Goal: Information Seeking & Learning: Learn about a topic

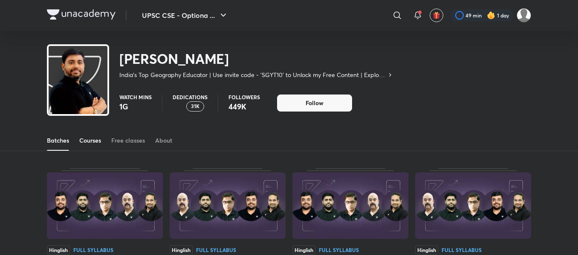
click at [91, 143] on div "Courses" at bounding box center [90, 140] width 22 height 9
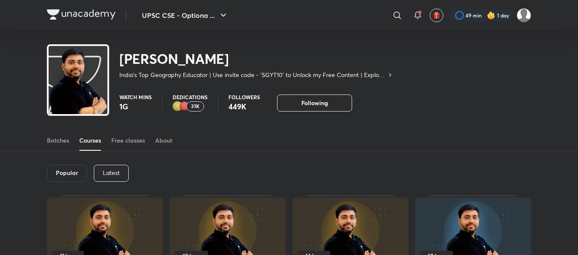
click at [124, 173] on div "Latest" at bounding box center [111, 173] width 35 height 17
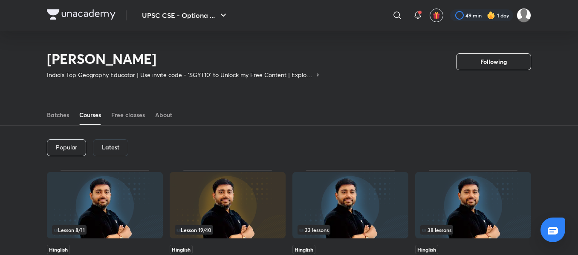
scroll to position [138, 0]
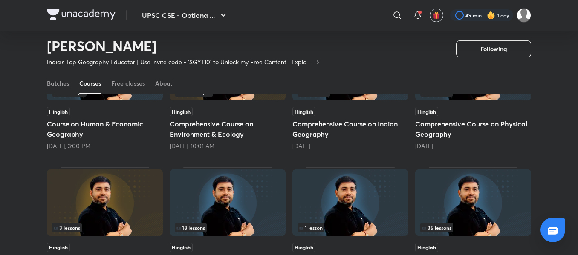
click at [130, 125] on h5 "Course on Human & Economic Geography" at bounding box center [105, 129] width 116 height 20
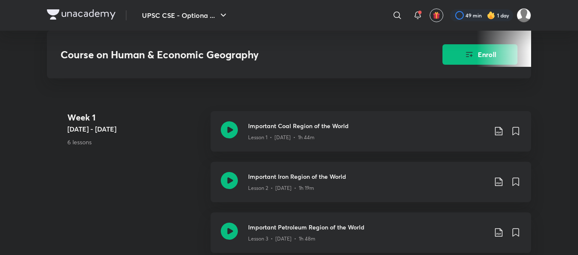
scroll to position [252, 0]
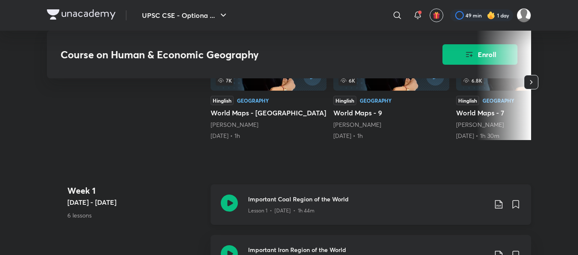
click at [227, 206] on icon at bounding box center [229, 203] width 17 height 17
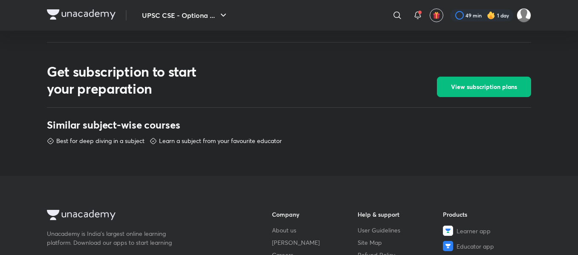
scroll to position [358, 0]
